Goal: Task Accomplishment & Management: Manage account settings

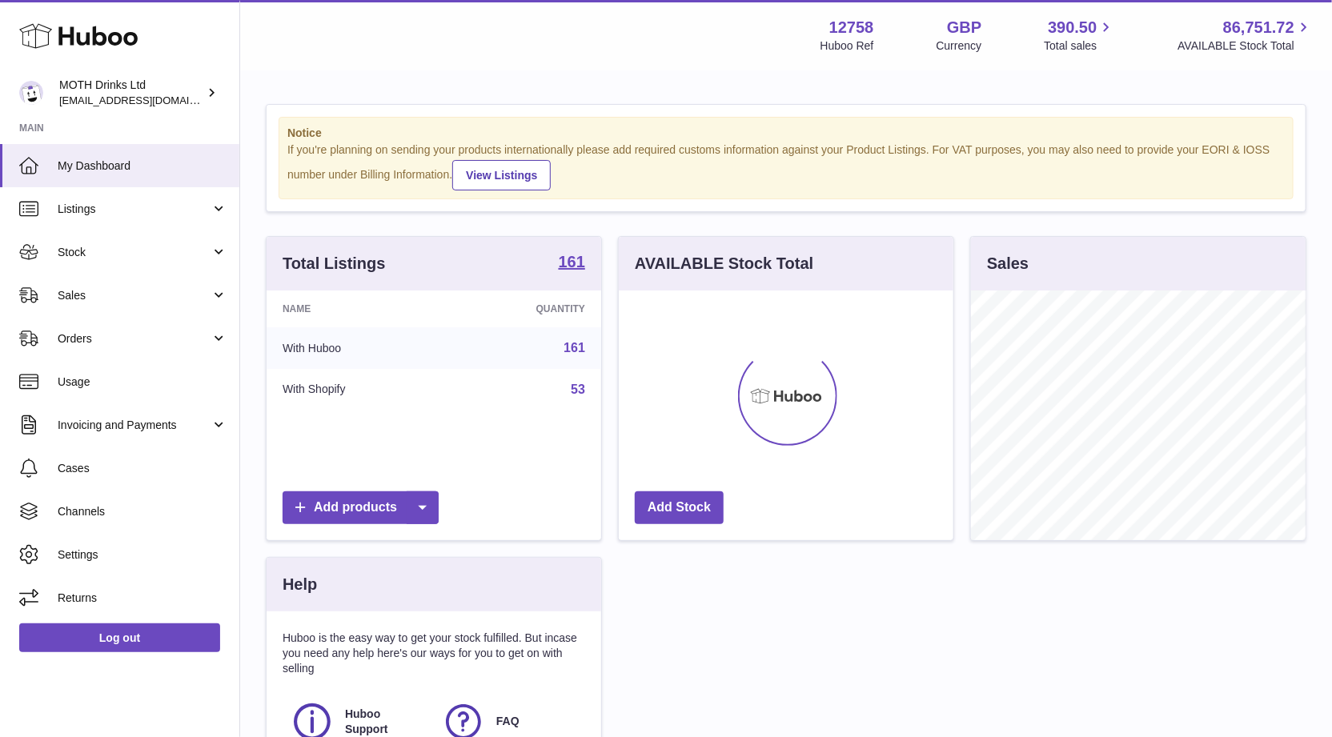
scroll to position [249, 335]
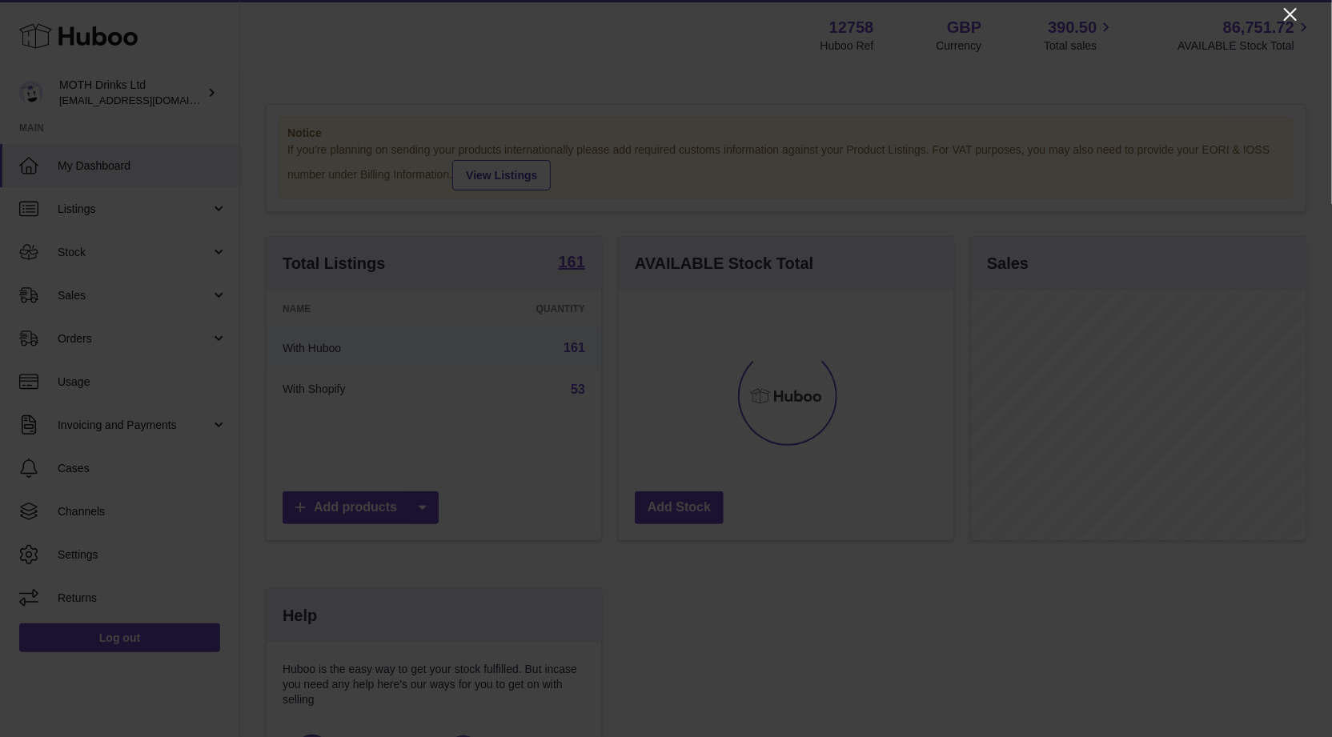
click at [1289, 10] on icon "Close" at bounding box center [1289, 14] width 19 height 19
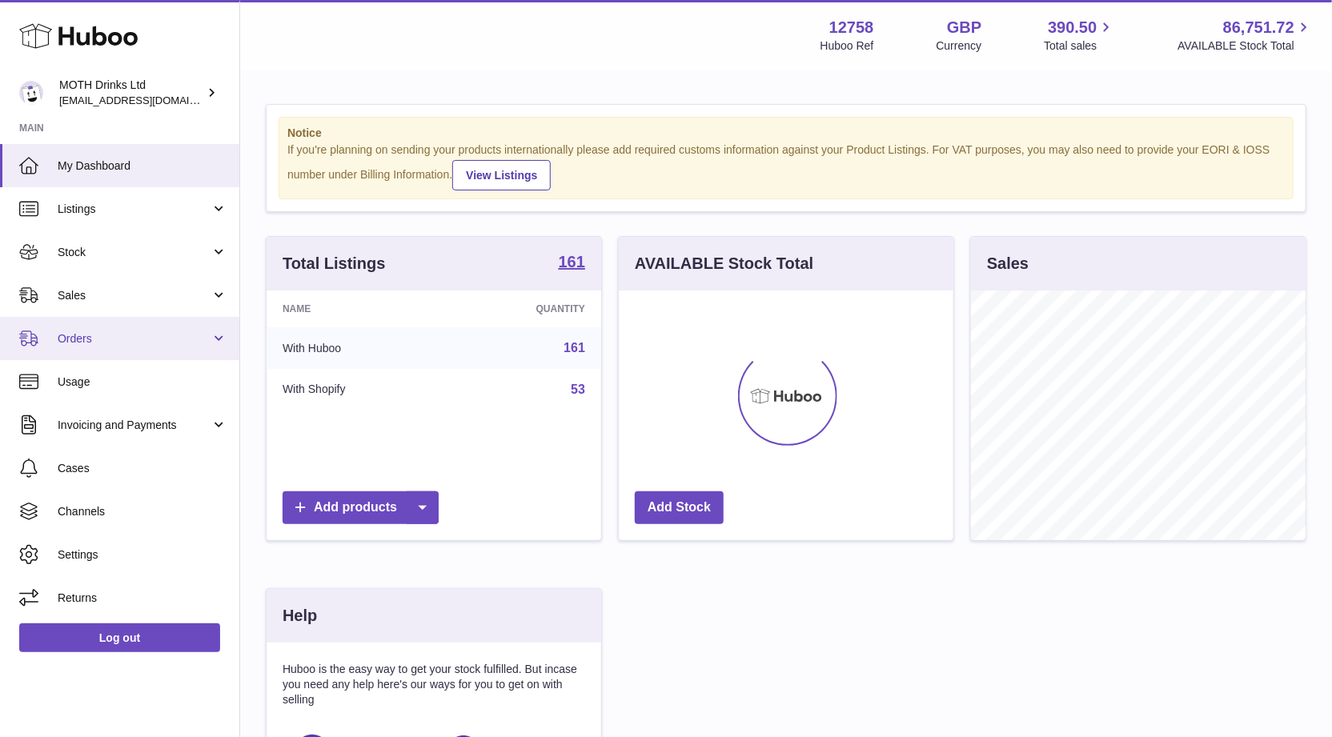
click at [186, 339] on span "Orders" at bounding box center [134, 338] width 153 height 15
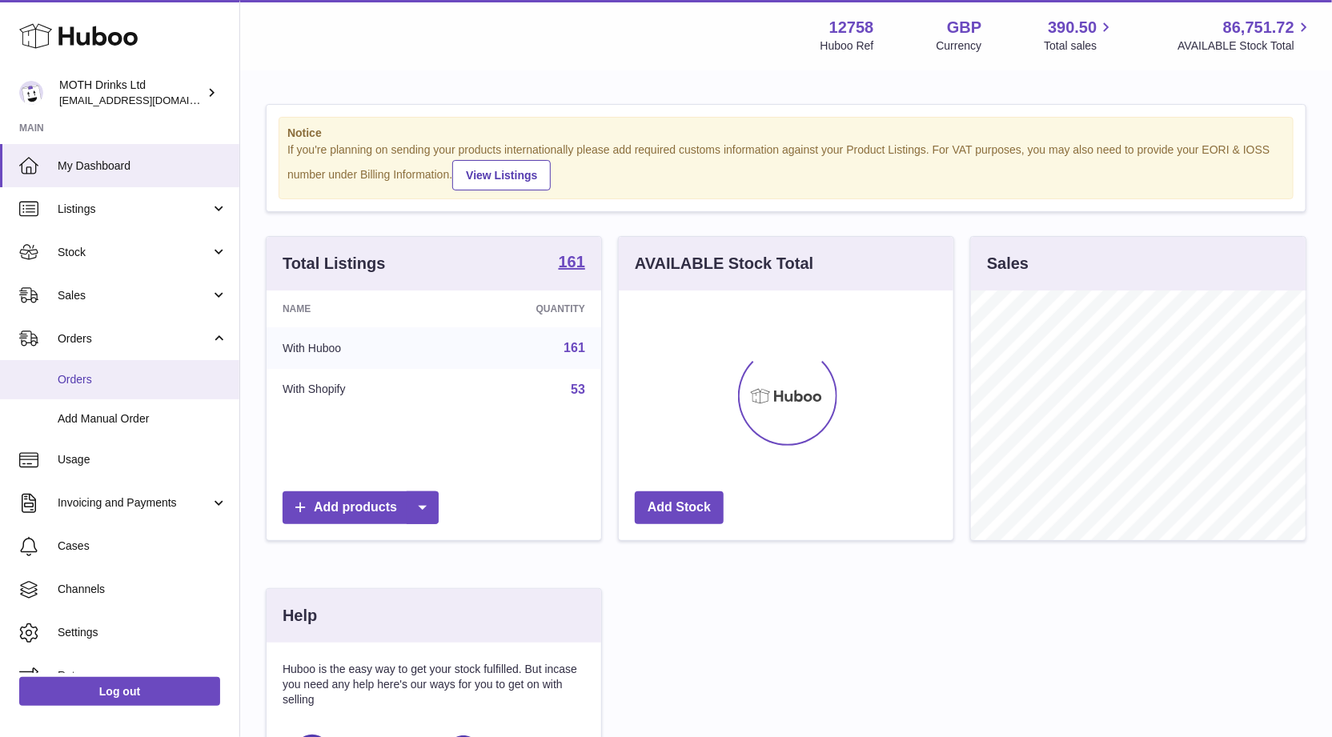
click at [107, 383] on span "Orders" at bounding box center [143, 379] width 170 height 15
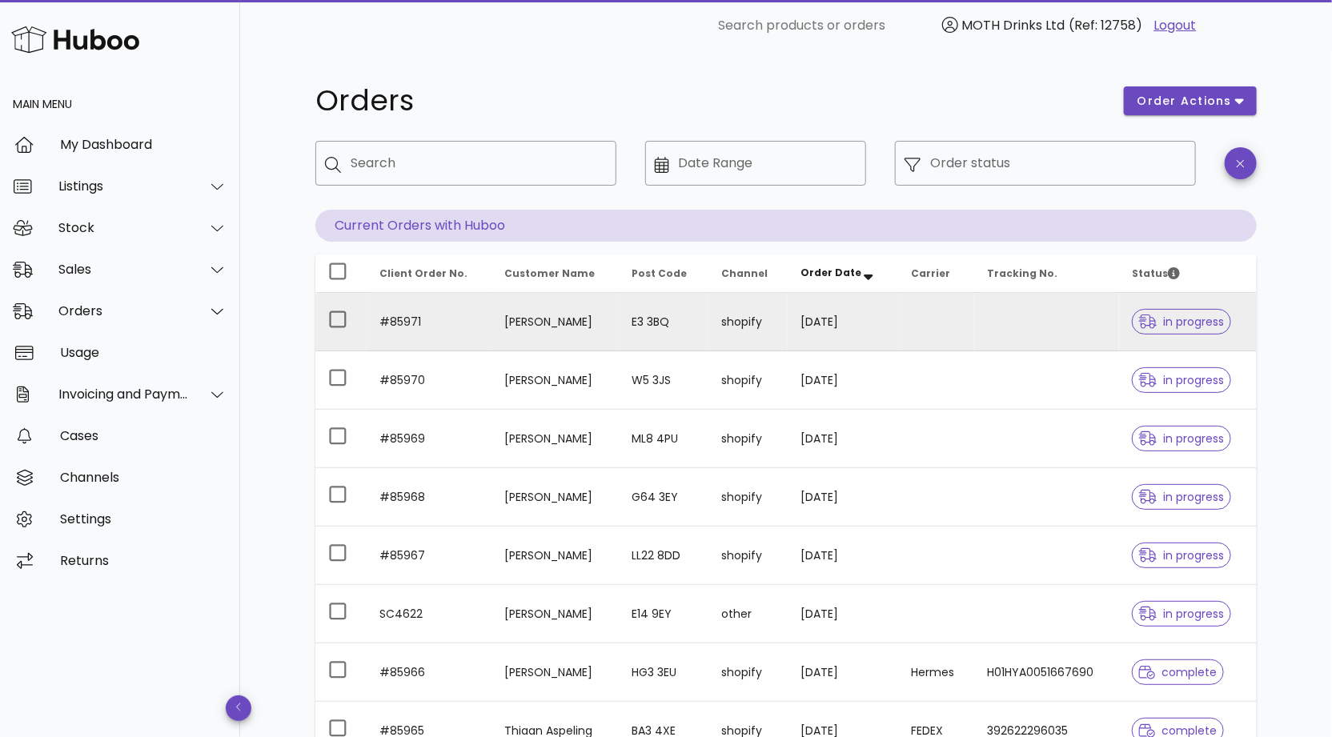
click at [399, 318] on td "#85971" at bounding box center [428, 322] width 125 height 58
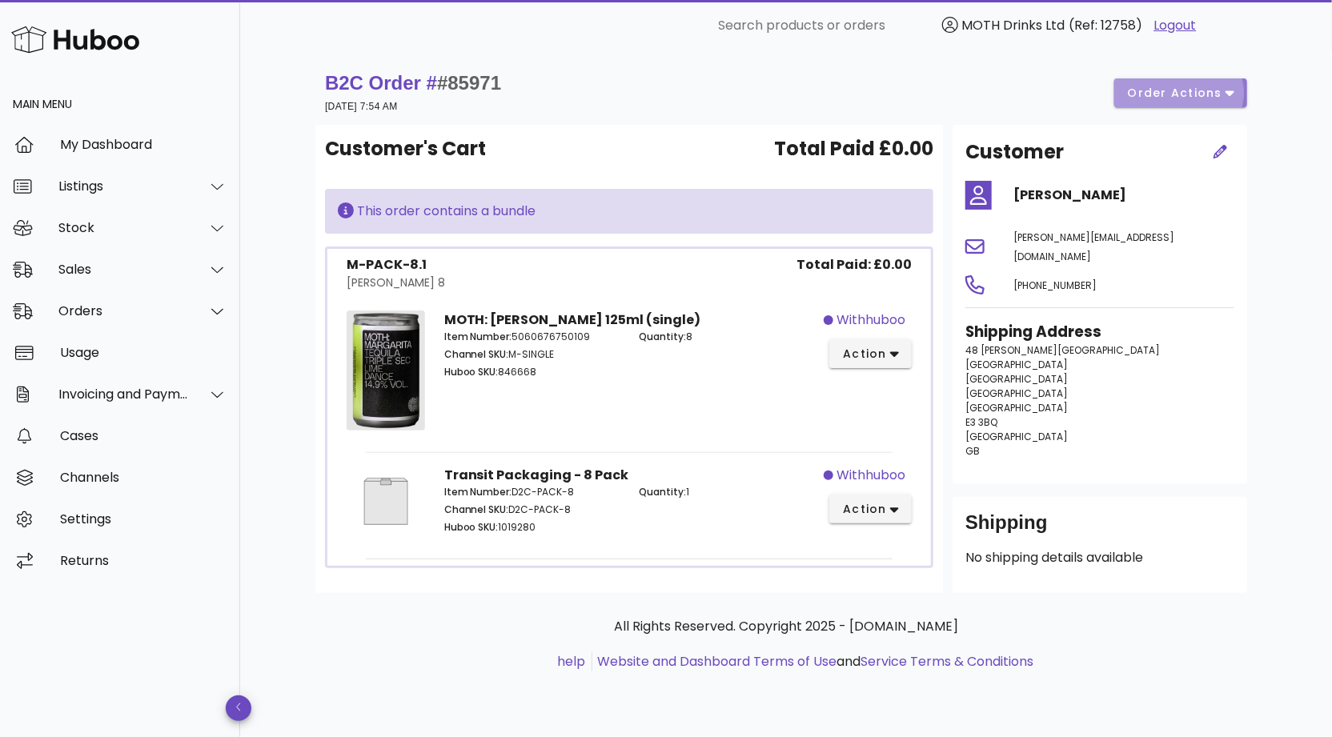
click at [1240, 91] on button "order actions" at bounding box center [1180, 92] width 133 height 29
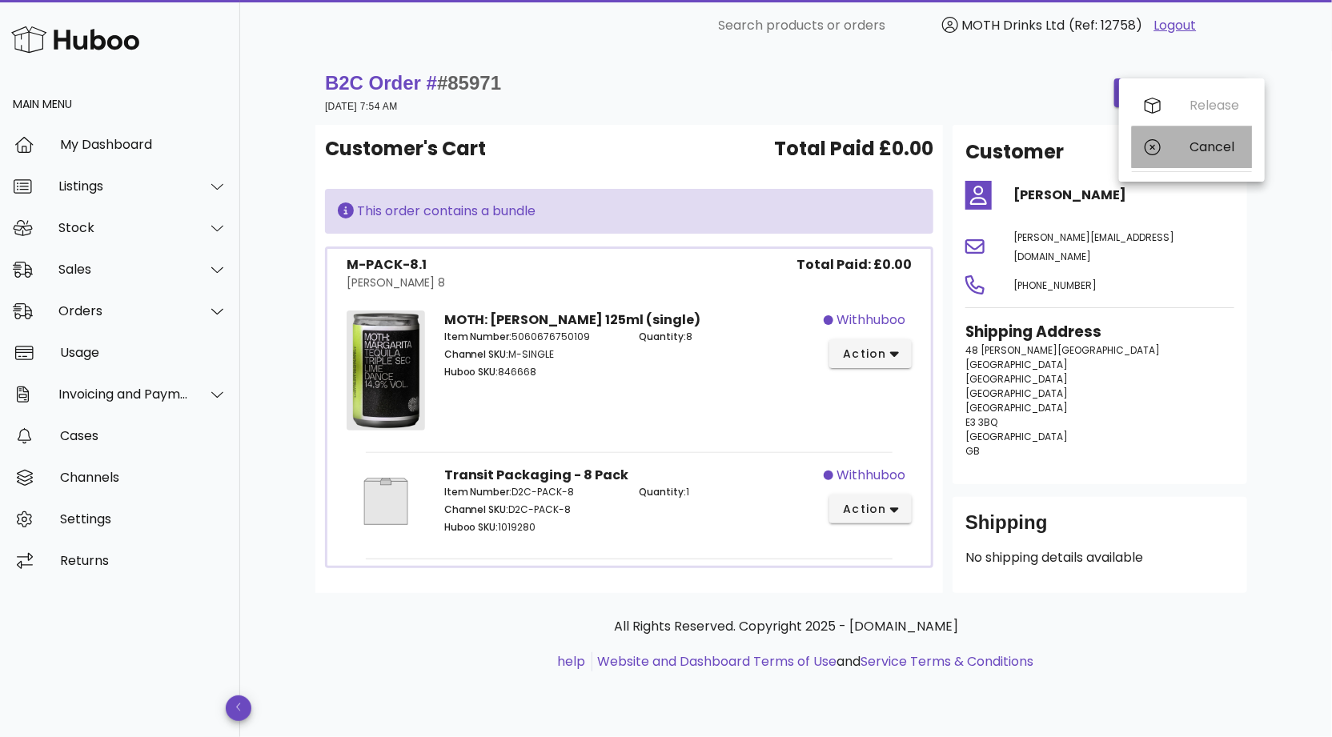
click at [1207, 142] on div "Cancel" at bounding box center [1214, 146] width 50 height 15
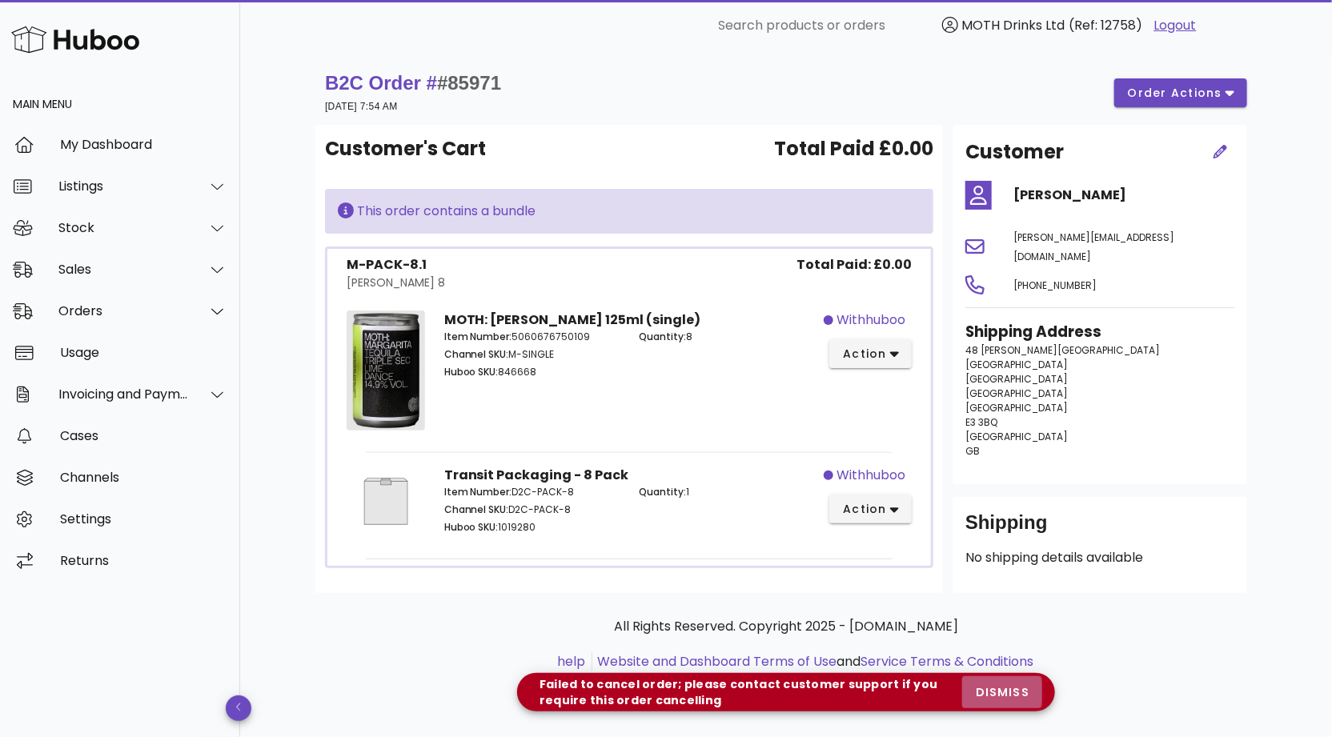
click at [1016, 697] on span "dismiss" at bounding box center [1002, 692] width 54 height 17
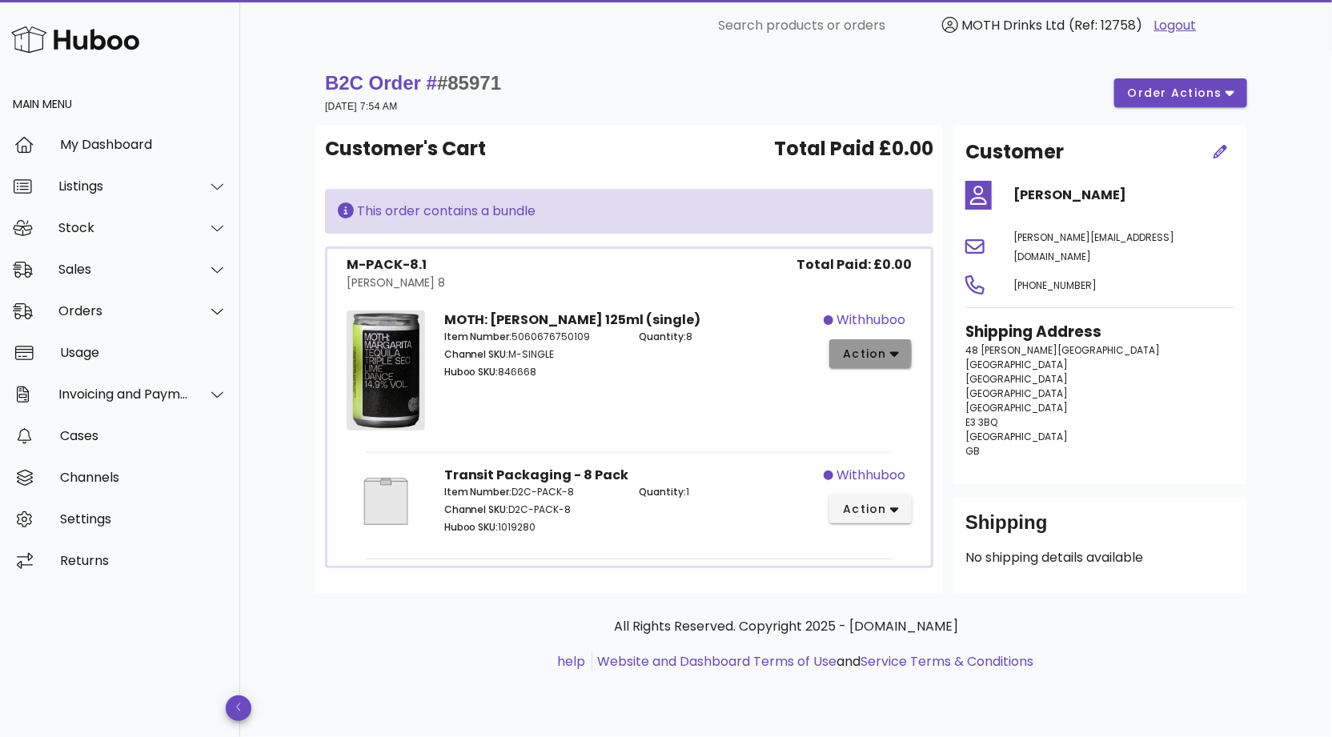
click at [895, 355] on icon "button" at bounding box center [894, 355] width 9 height 6
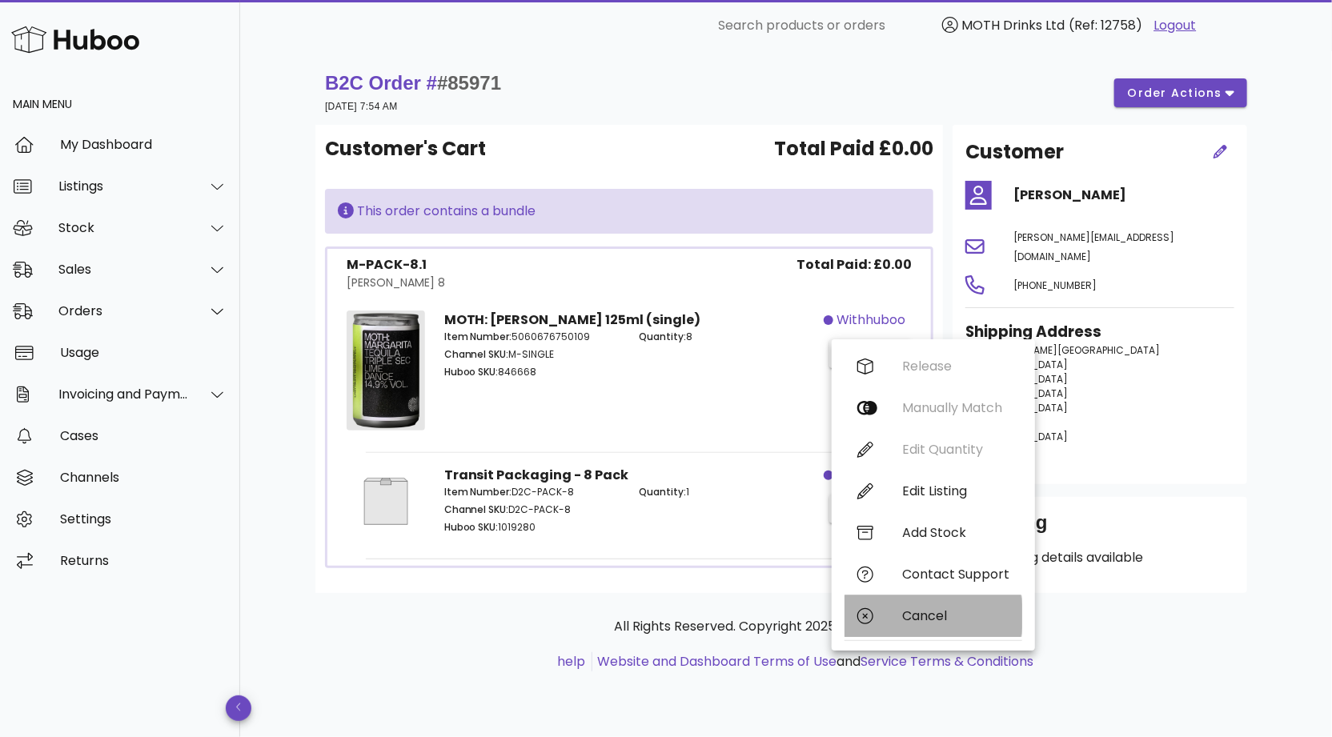
click at [908, 612] on div "Cancel" at bounding box center [955, 615] width 107 height 15
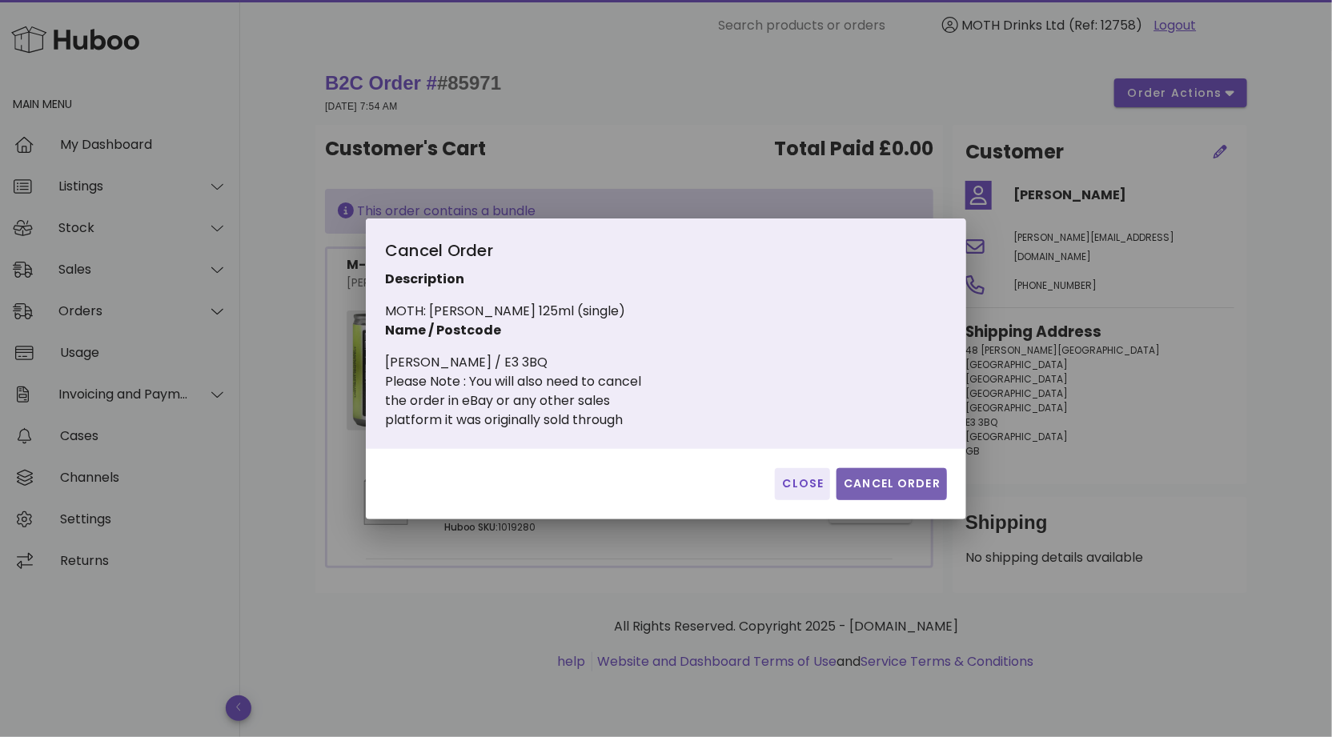
click at [877, 487] on span "Cancel Order" at bounding box center [892, 483] width 98 height 17
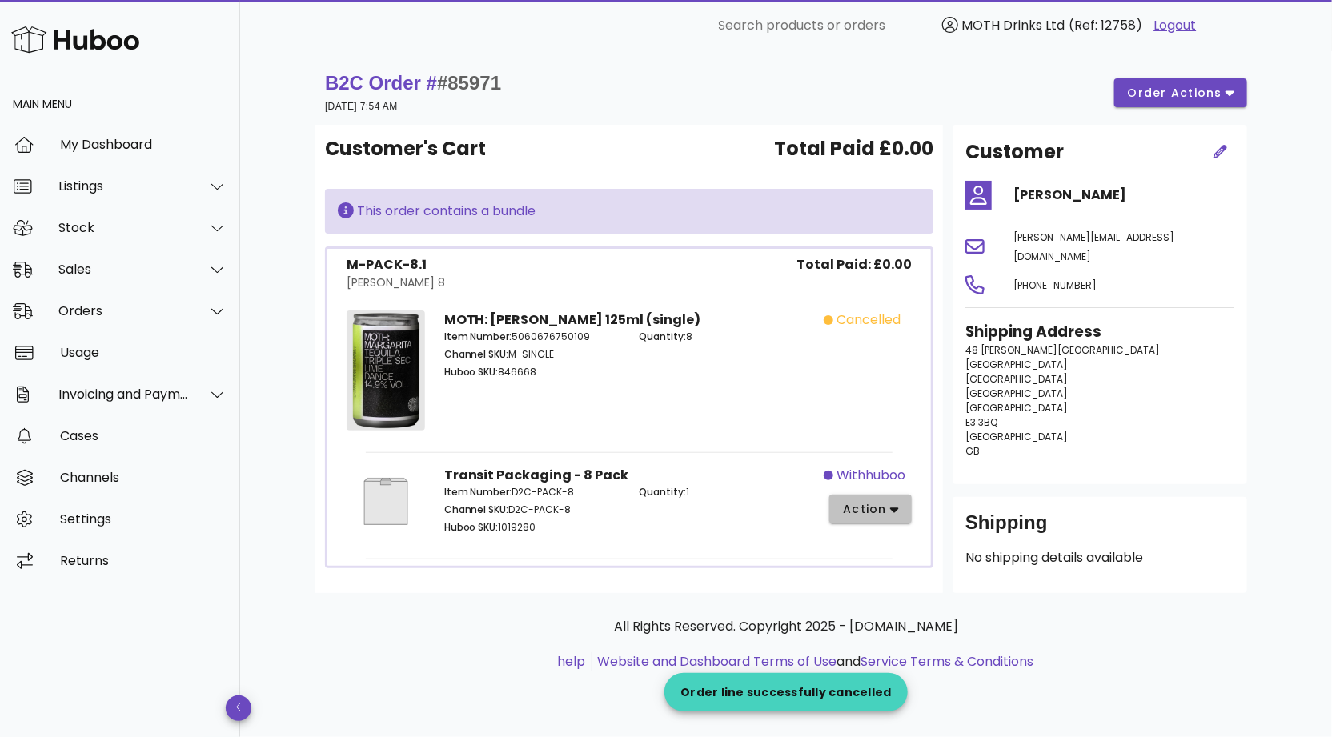
click at [895, 503] on span "action" at bounding box center [870, 509] width 57 height 17
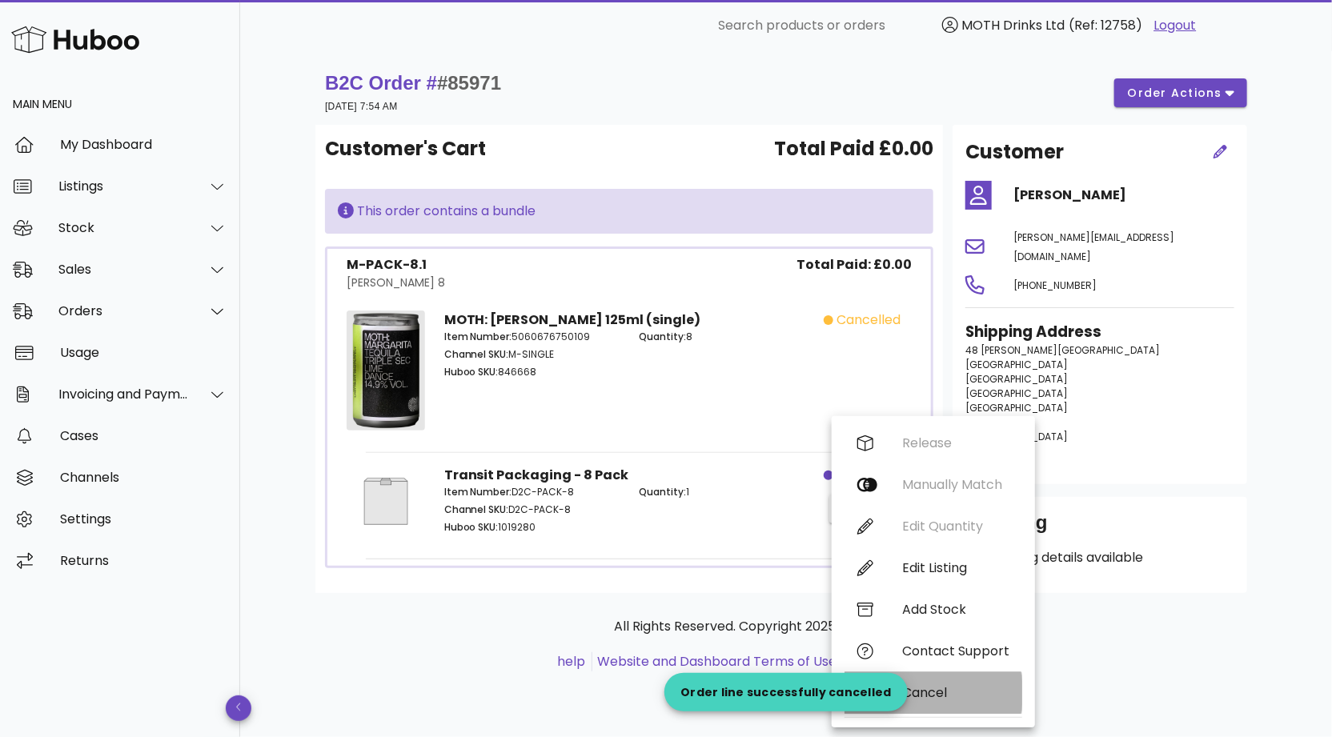
click at [935, 687] on div "Cancel" at bounding box center [955, 692] width 107 height 15
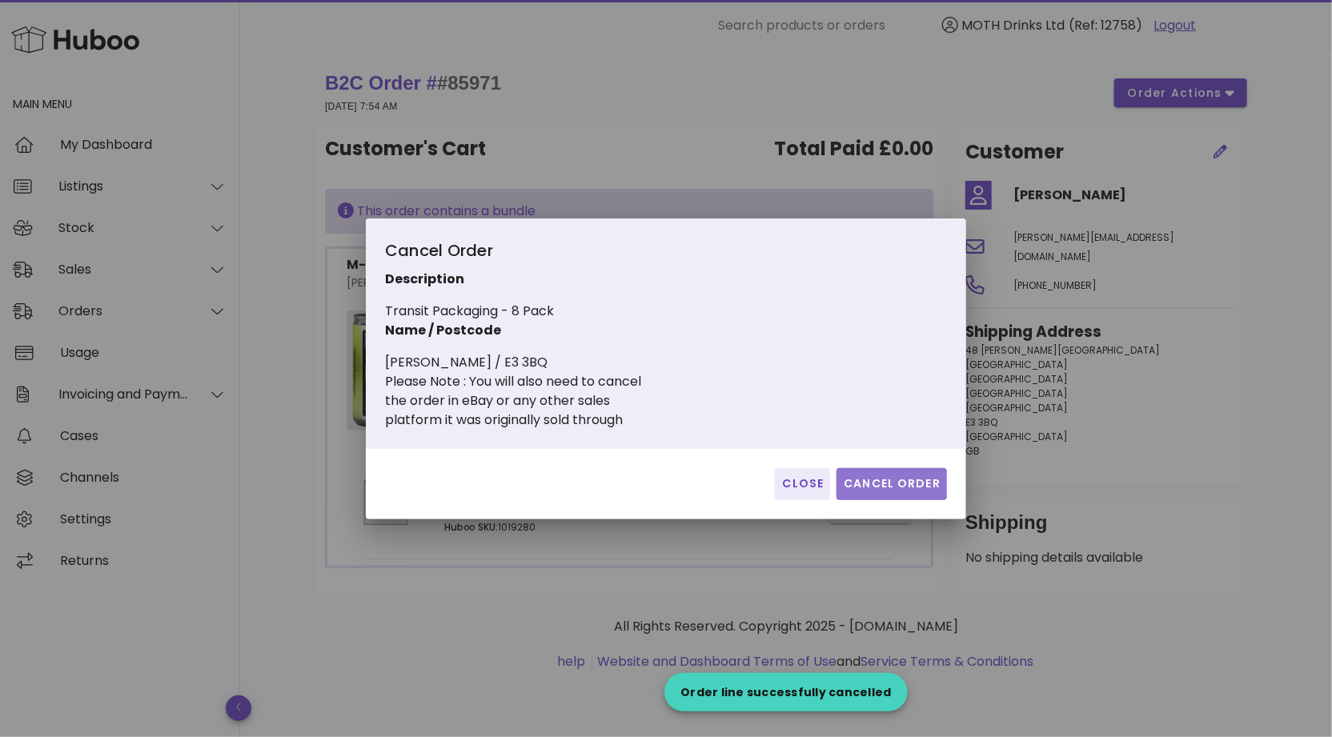
click at [874, 482] on span "Cancel Order" at bounding box center [892, 483] width 98 height 17
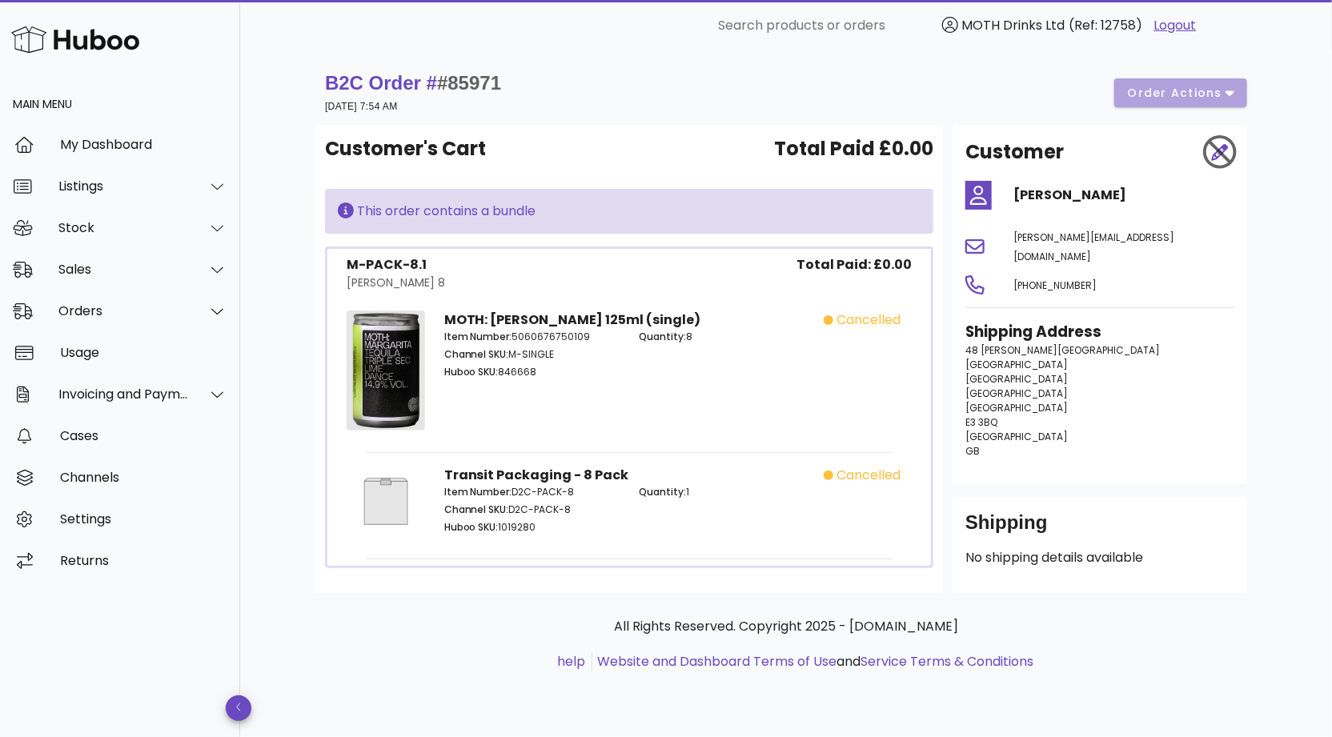
click at [1221, 87] on div "B2C Order # #85971 [DATE] 7:54 AM order actions" at bounding box center [786, 92] width 922 height 45
click at [352, 204] on icon at bounding box center [346, 210] width 16 height 16
click at [342, 208] on icon at bounding box center [346, 210] width 16 height 16
click at [393, 126] on div "Customer's Cart Total Paid £0.00 This order contains a bundle M-PACK-8.1 [PERSO…" at bounding box center [628, 359] width 627 height 468
click at [345, 211] on icon at bounding box center [346, 210] width 16 height 16
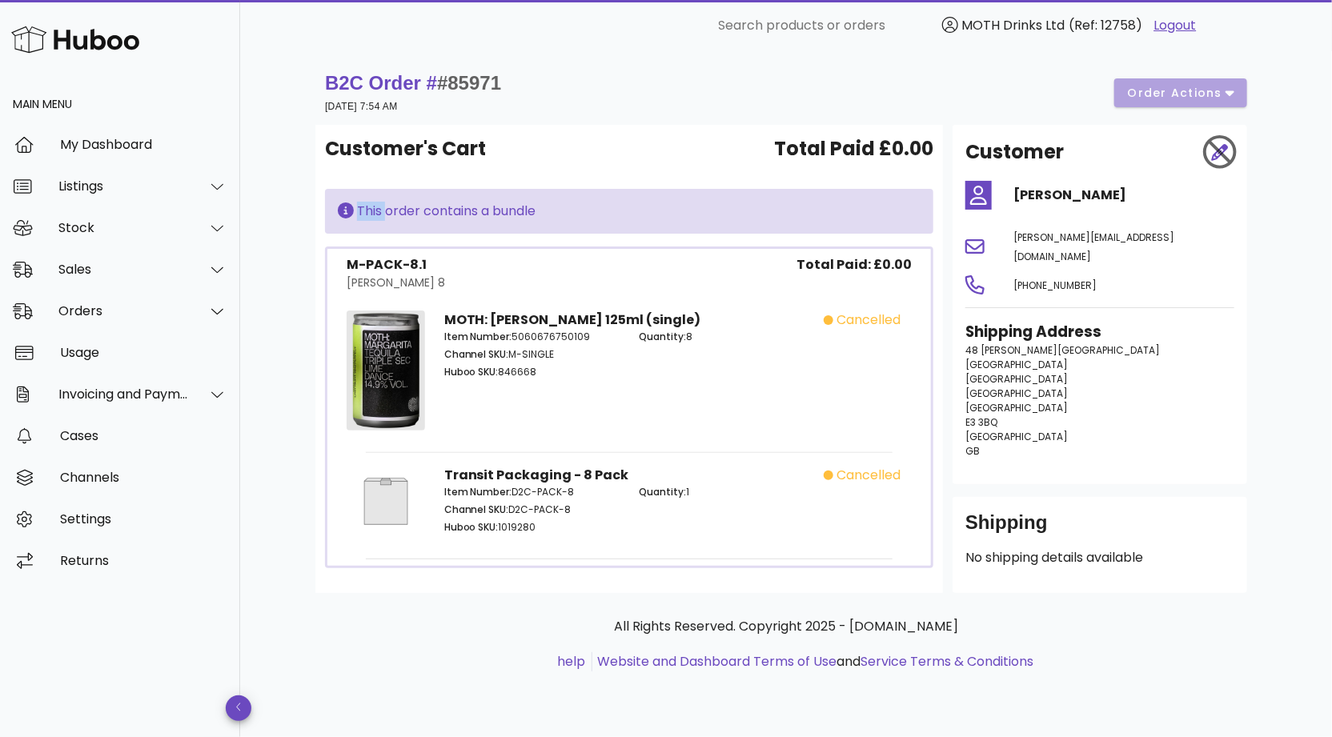
drag, startPoint x: 345, startPoint y: 211, endPoint x: 379, endPoint y: 214, distance: 34.5
click at [379, 214] on div "This order contains a bundle" at bounding box center [629, 211] width 583 height 19
click at [367, 214] on div "This order contains a bundle" at bounding box center [629, 211] width 583 height 19
click at [343, 208] on icon at bounding box center [346, 210] width 16 height 16
click at [296, 166] on div "B2C Order # #85971 [DATE] 7:54 AM order actions Customer's Cart Total Paid £0.0…" at bounding box center [786, 386] width 1018 height 671
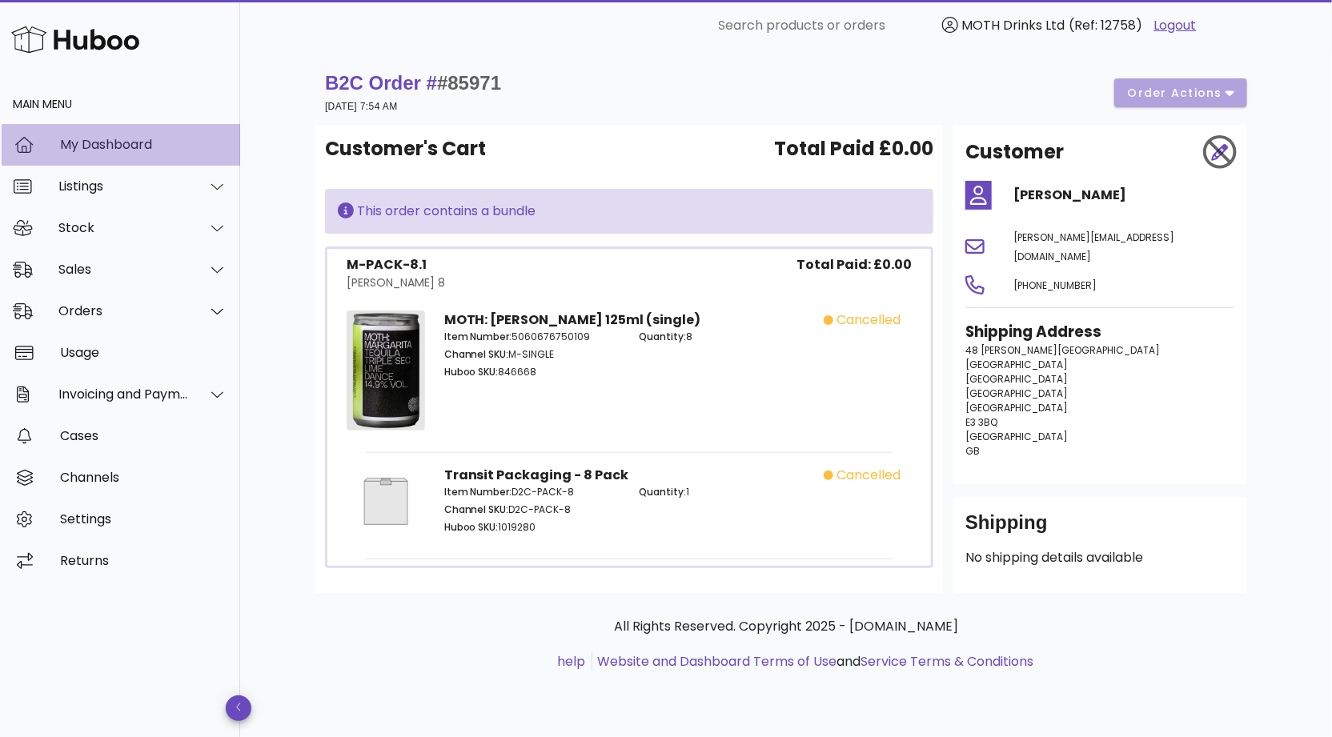
click at [74, 150] on div "My Dashboard" at bounding box center [143, 144] width 167 height 15
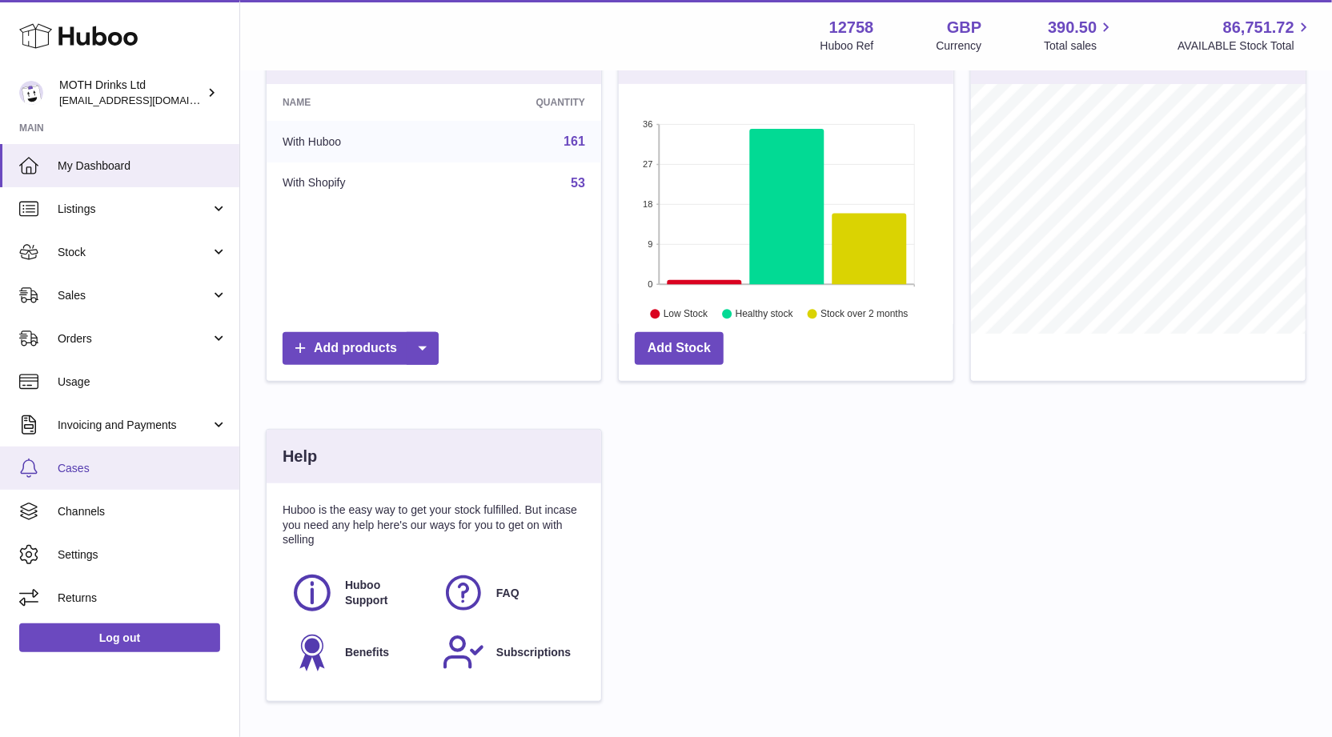
scroll to position [310, 0]
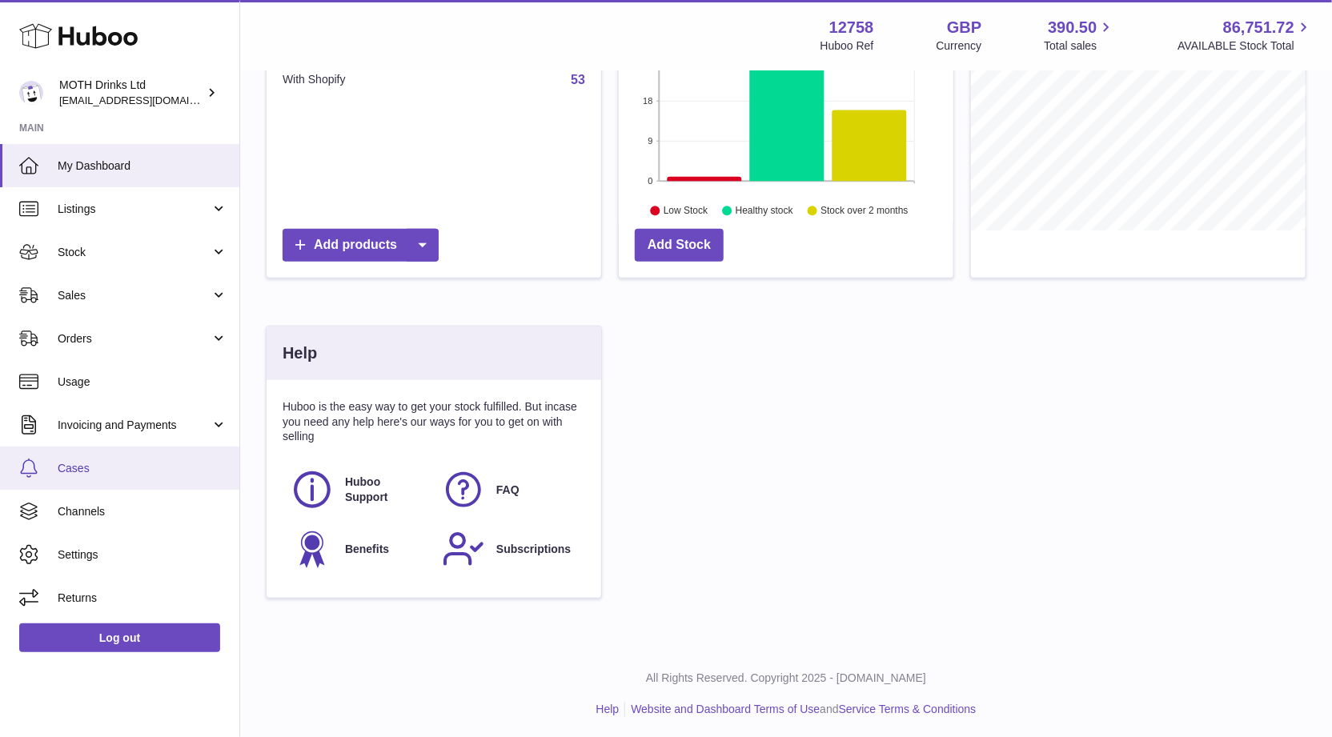
click at [84, 479] on link "Cases" at bounding box center [119, 468] width 239 height 43
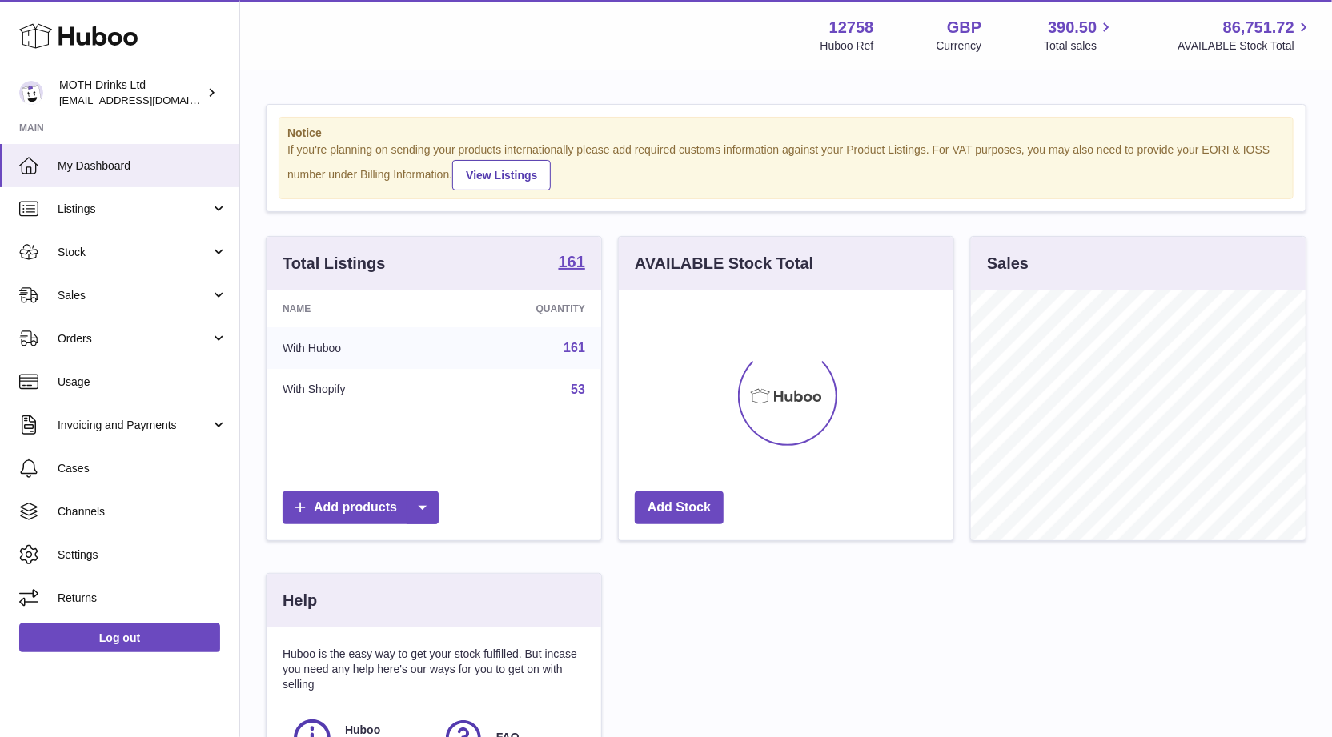
scroll to position [249, 335]
